Goal: Check status: Check status

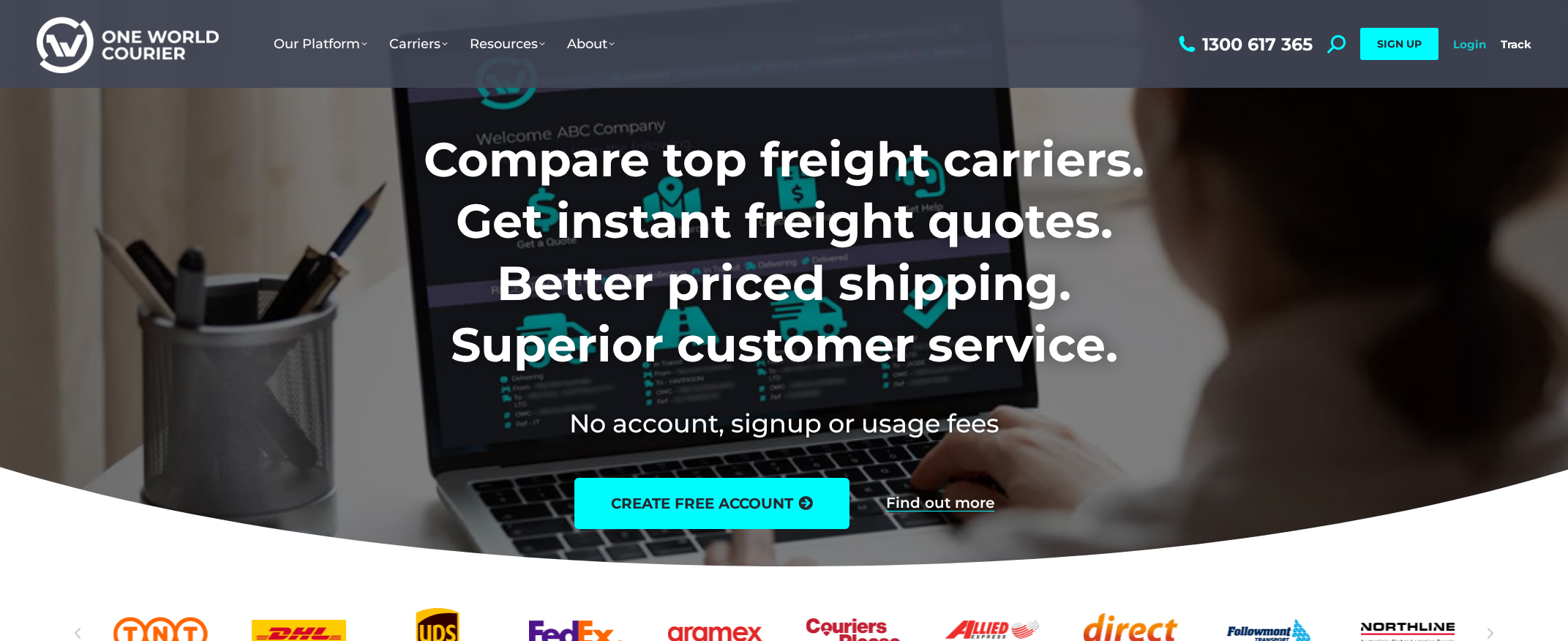
click at [1475, 46] on link "Login" at bounding box center [1470, 44] width 33 height 14
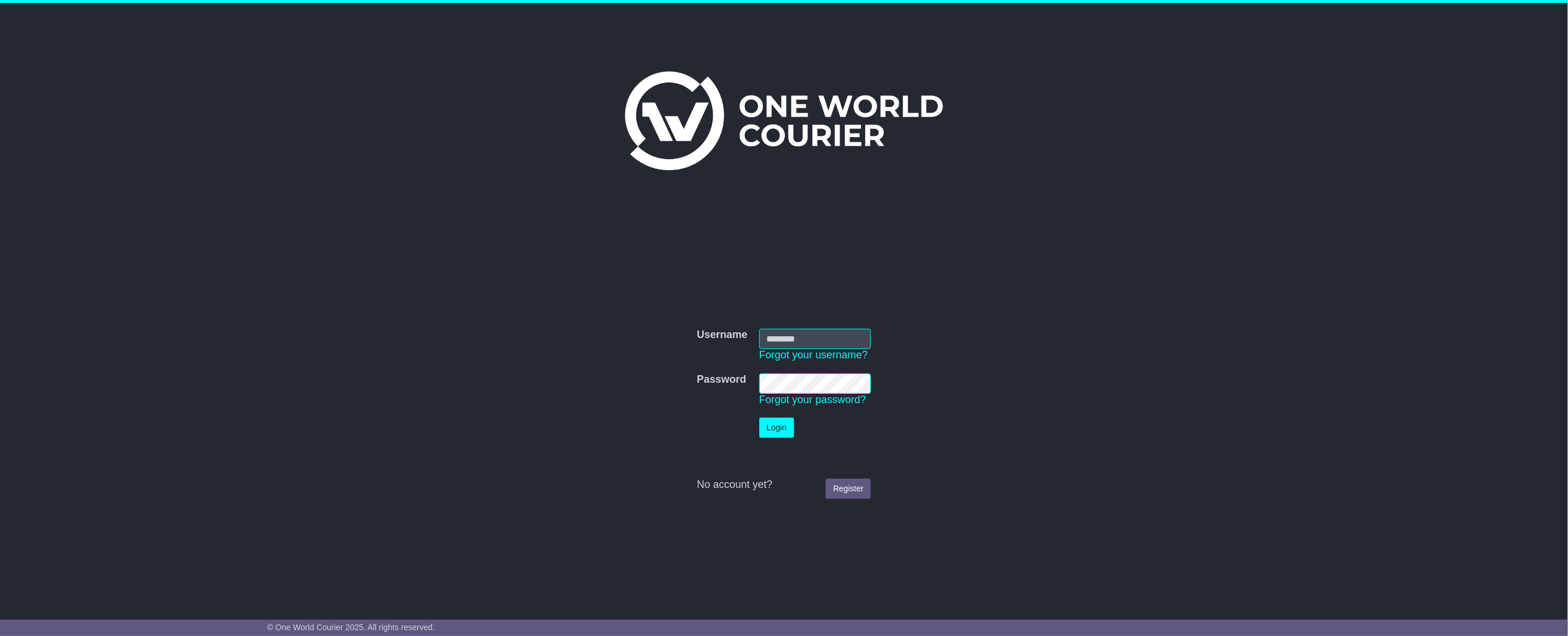
type input "**********"
click at [778, 429] on button "Login" at bounding box center [777, 428] width 35 height 20
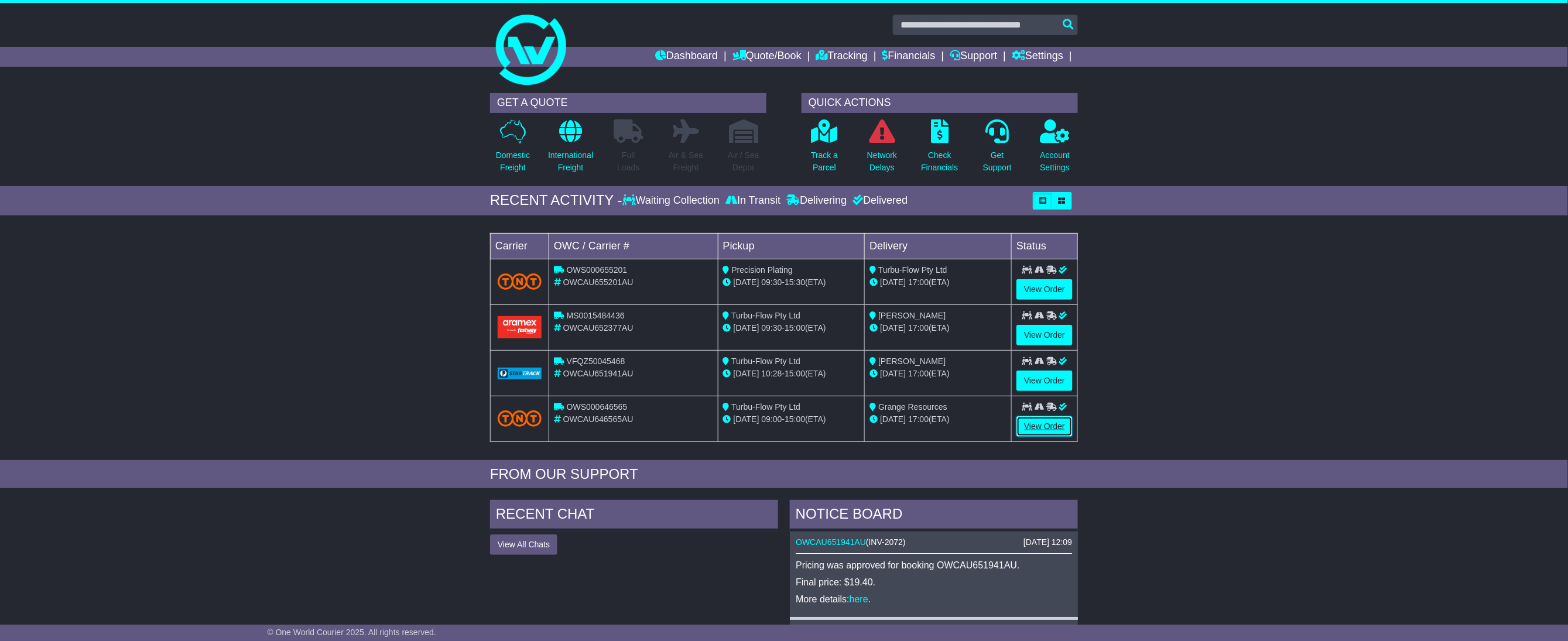
click at [1039, 432] on link "View Order" at bounding box center [1044, 426] width 56 height 20
click at [838, 51] on link "Tracking" at bounding box center [842, 56] width 51 height 20
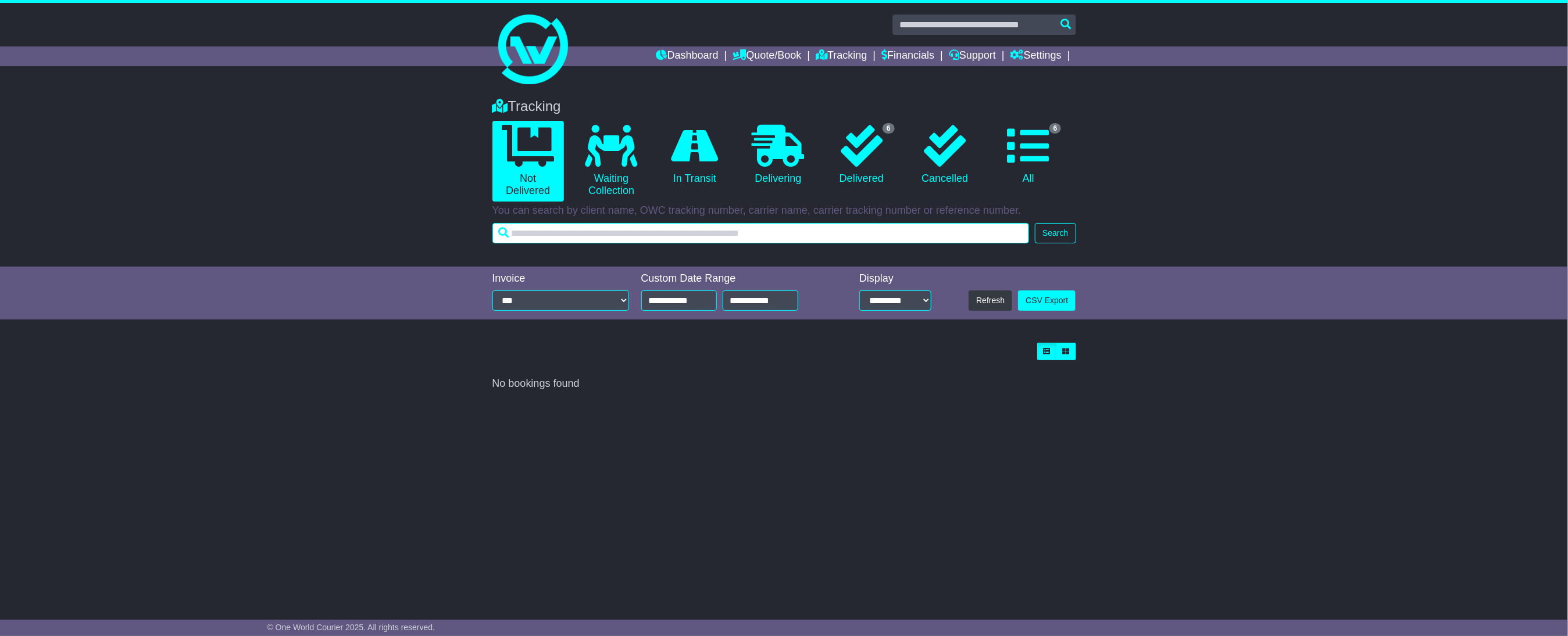
click at [854, 237] on input "text" at bounding box center [761, 233] width 537 height 20
type input "*****"
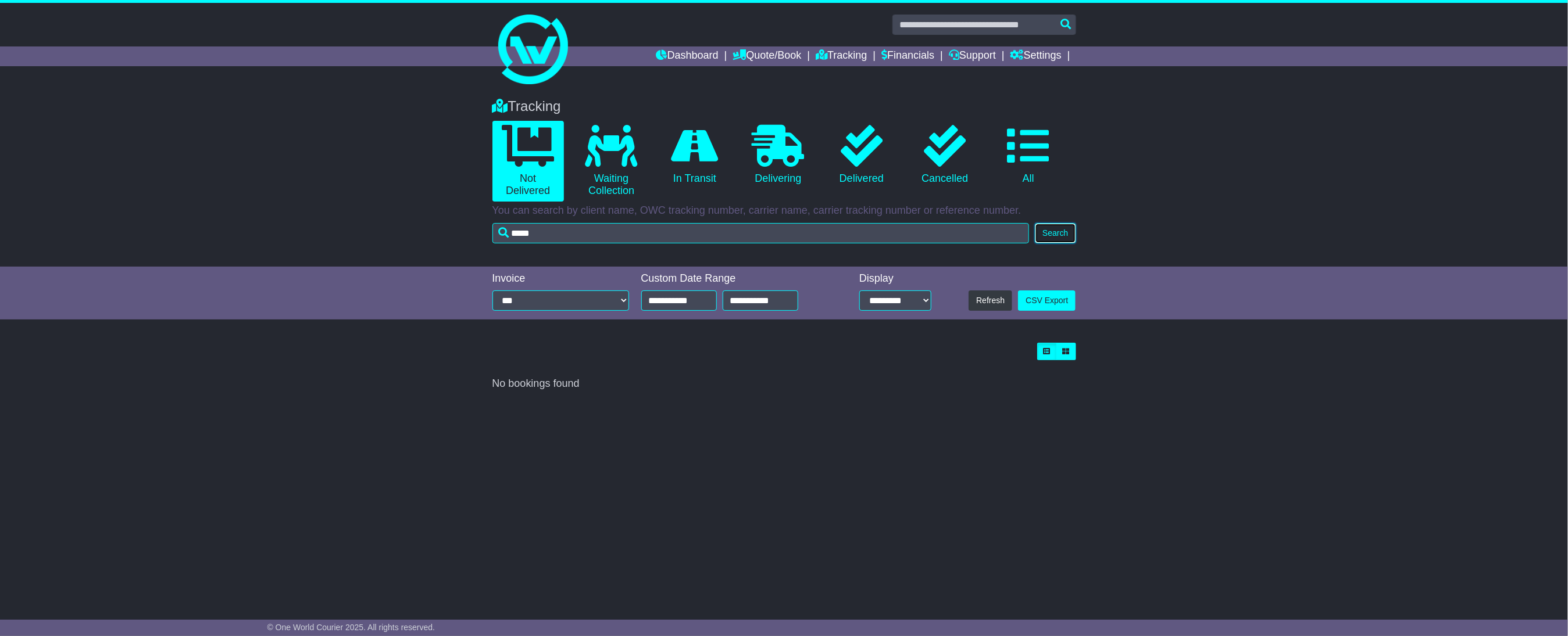
click at [1055, 233] on button "Search" at bounding box center [1055, 233] width 41 height 20
click at [696, 171] on link "0 In Transit" at bounding box center [694, 154] width 72 height 68
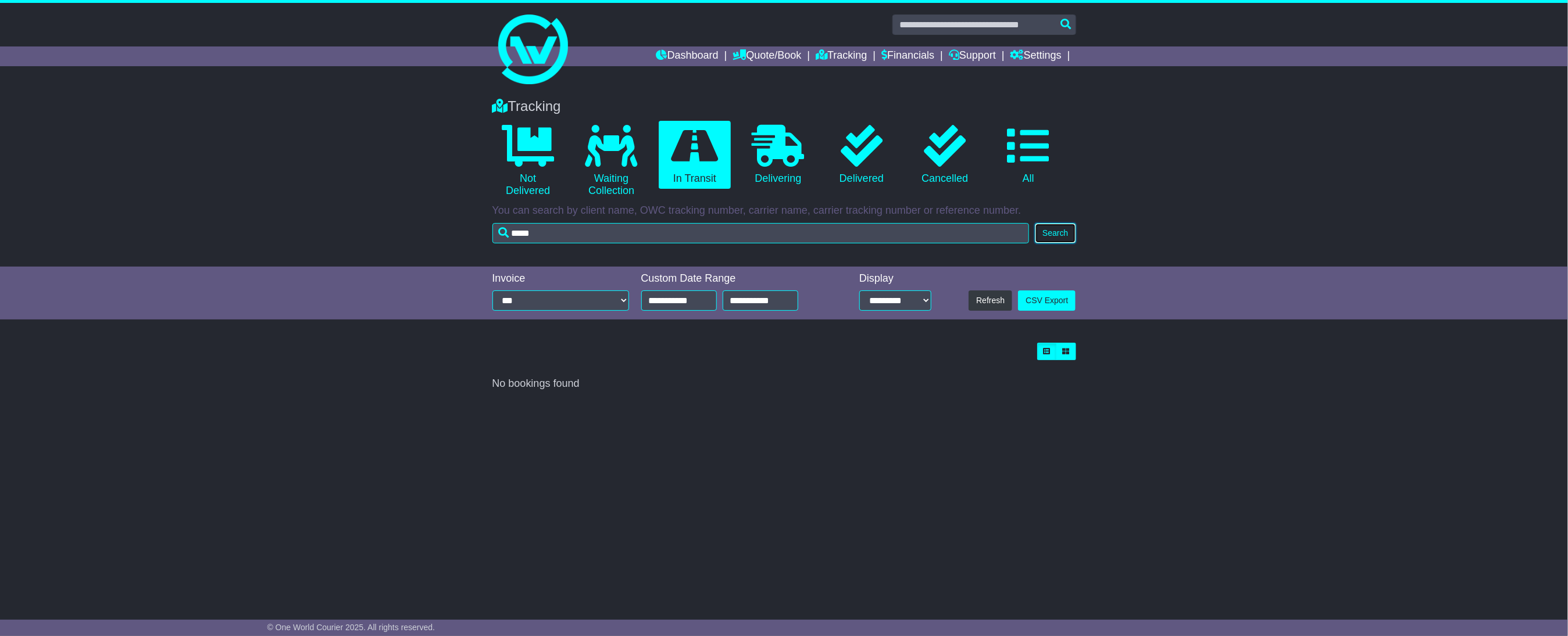
click at [1057, 232] on button "Search" at bounding box center [1055, 233] width 41 height 20
click at [871, 168] on link "0 Delivered" at bounding box center [861, 154] width 72 height 68
click at [1059, 230] on button "Search" at bounding box center [1055, 233] width 41 height 20
